Goal: Information Seeking & Learning: Learn about a topic

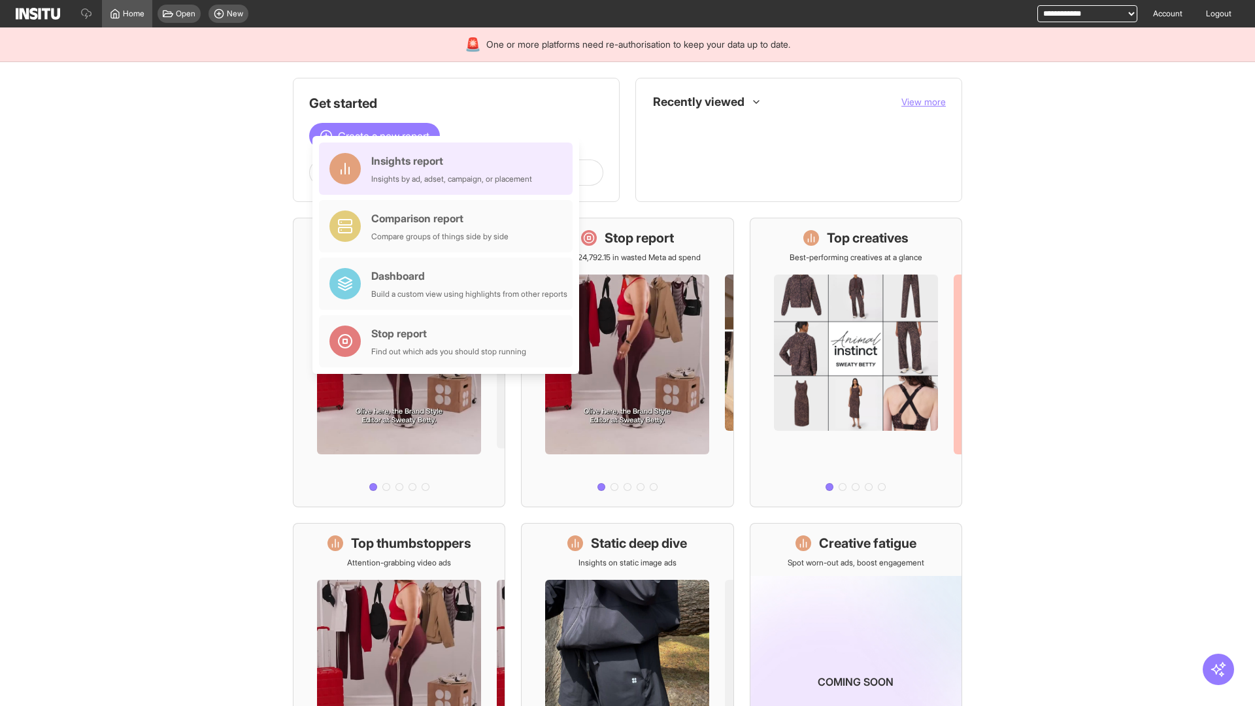
click at [449, 169] on div "Insights report Insights by ad, adset, campaign, or placement" at bounding box center [451, 168] width 161 height 31
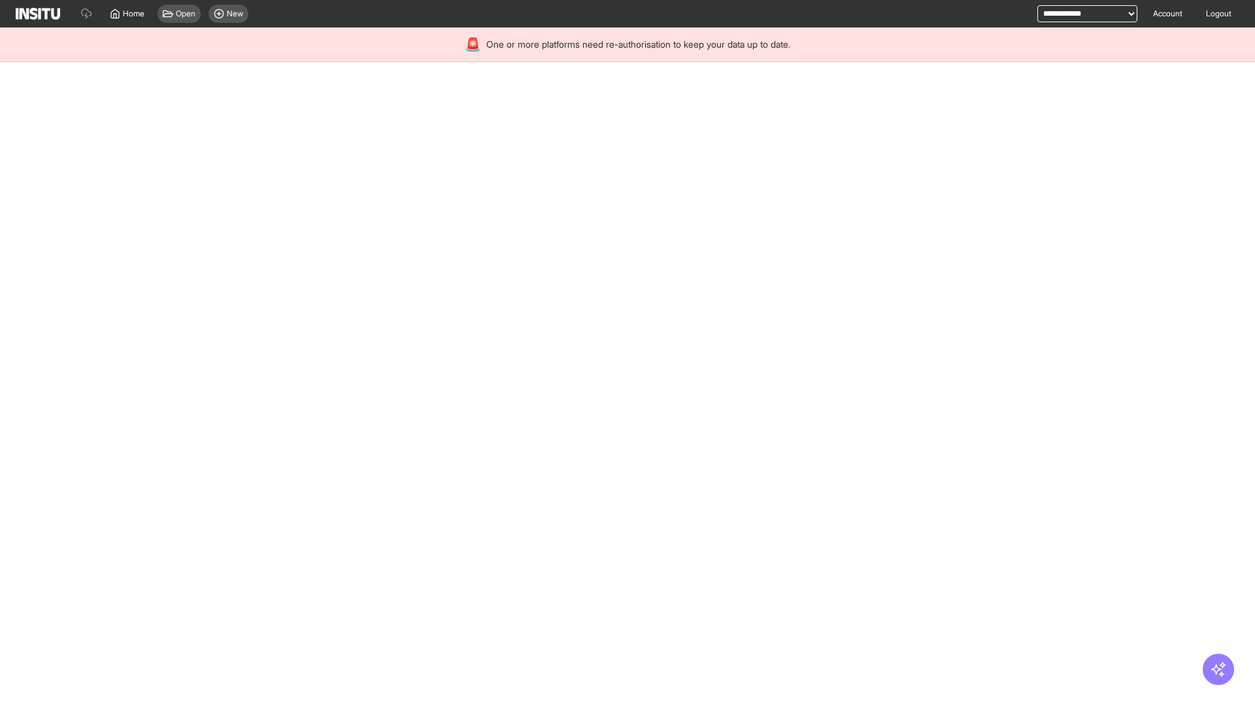
select select "**"
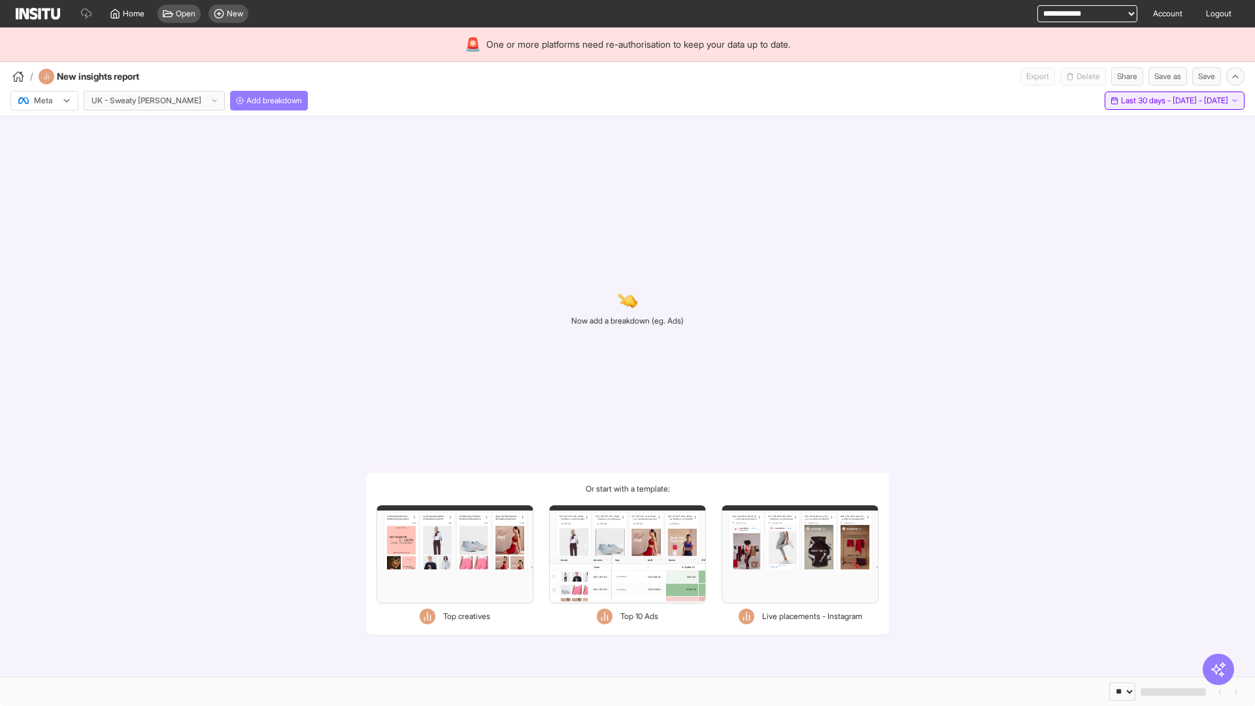
click at [1146, 101] on span "Last 30 days - [DATE] - [DATE]" at bounding box center [1174, 100] width 107 height 10
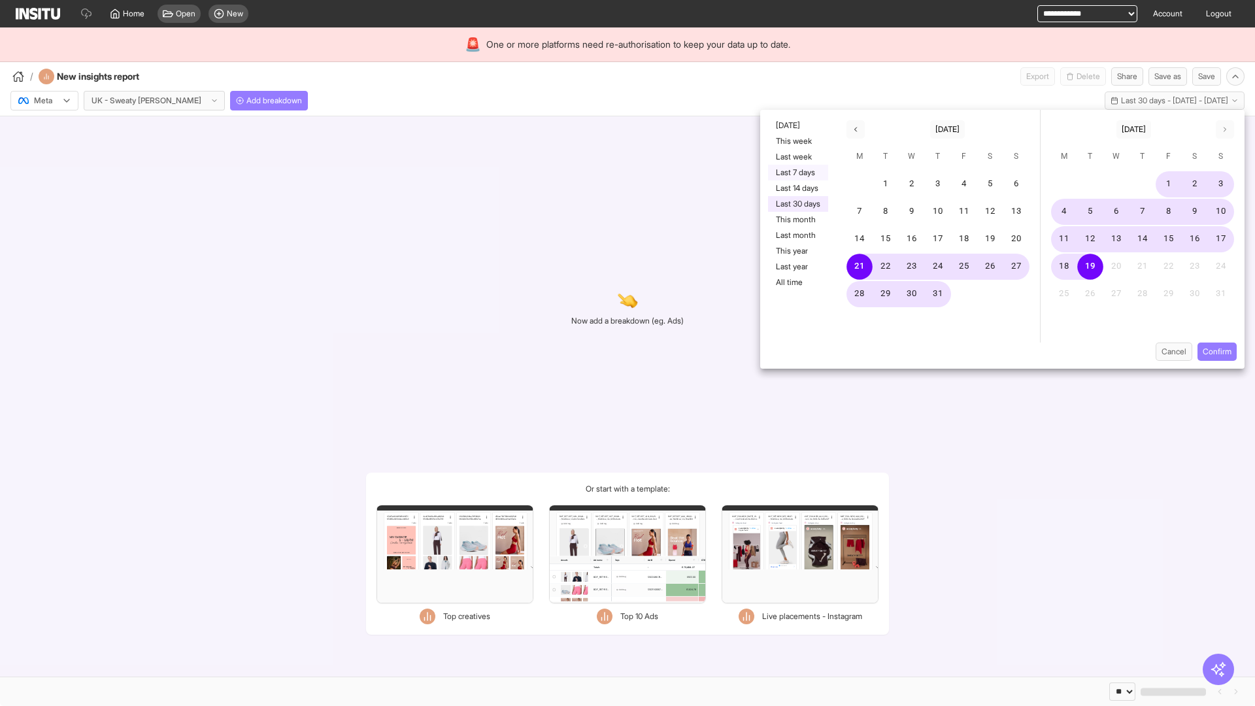
click at [797, 173] on button "Last 7 days" at bounding box center [798, 173] width 60 height 16
